Goal: Task Accomplishment & Management: Use online tool/utility

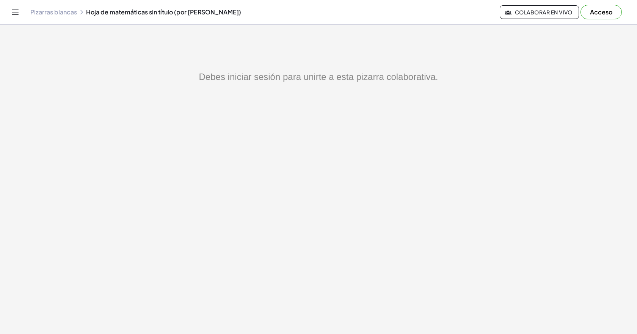
click at [585, 13] on button "Acceso" at bounding box center [600, 12] width 41 height 14
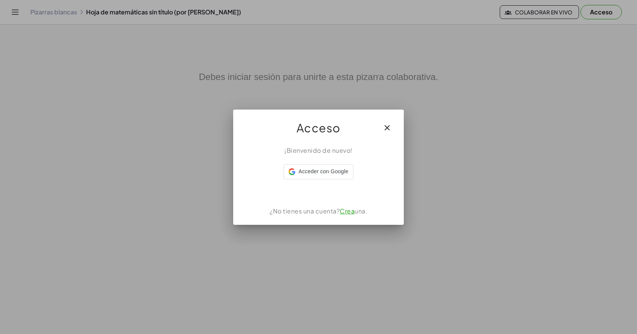
click at [376, 140] on div "Acceso" at bounding box center [318, 125] width 171 height 30
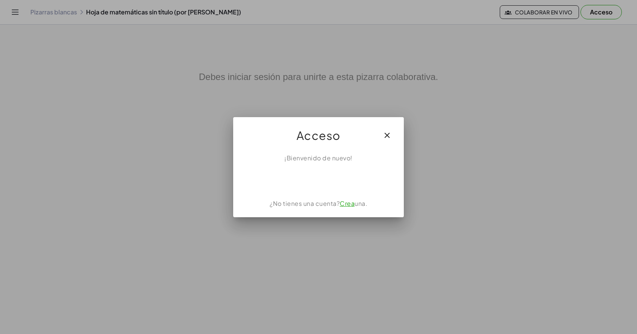
click at [384, 134] on icon "button" at bounding box center [387, 135] width 9 height 9
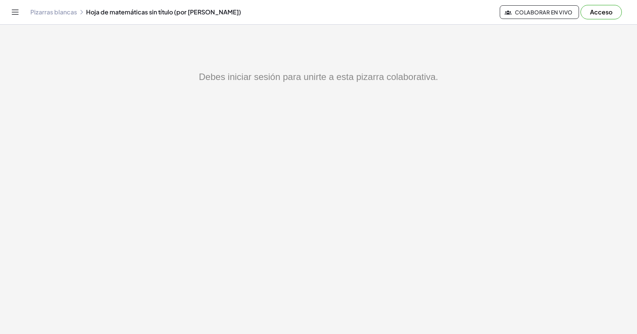
click at [44, 13] on font "Pizarras blancas" at bounding box center [53, 12] width 47 height 8
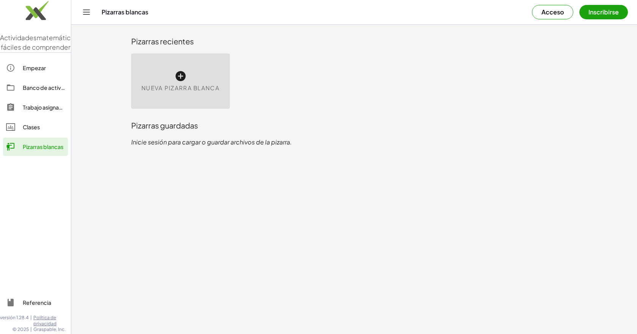
click at [167, 78] on div "Nueva pizarra blanca" at bounding box center [180, 80] width 99 height 55
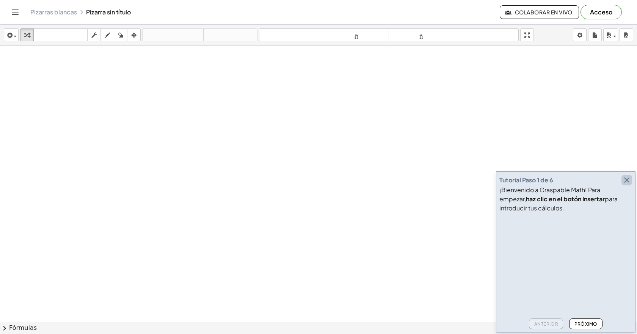
click at [627, 178] on icon "button" at bounding box center [626, 180] width 9 height 9
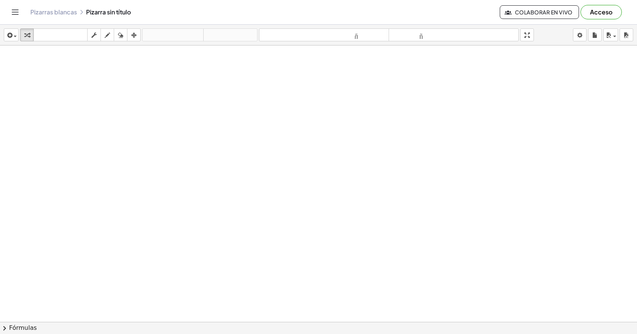
click at [430, 248] on div at bounding box center [318, 321] width 637 height 553
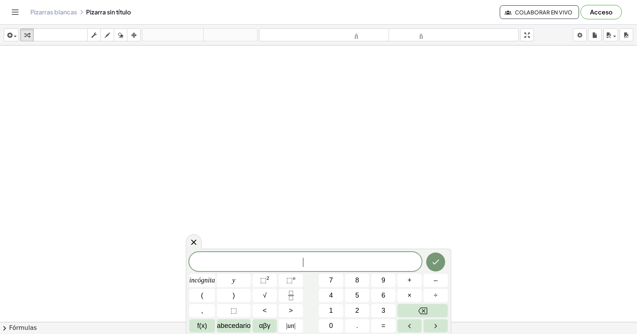
click at [206, 137] on div at bounding box center [318, 321] width 637 height 553
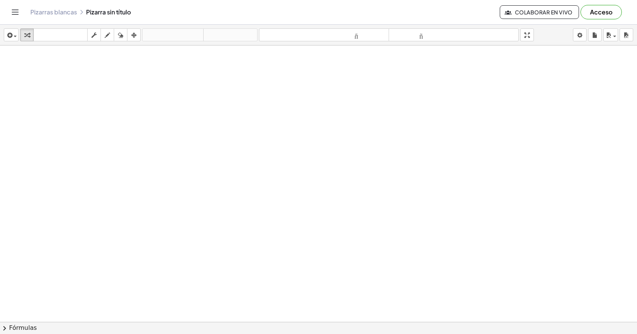
click at [260, 146] on div at bounding box center [318, 321] width 637 height 553
